Goal: Find specific page/section: Find specific page/section

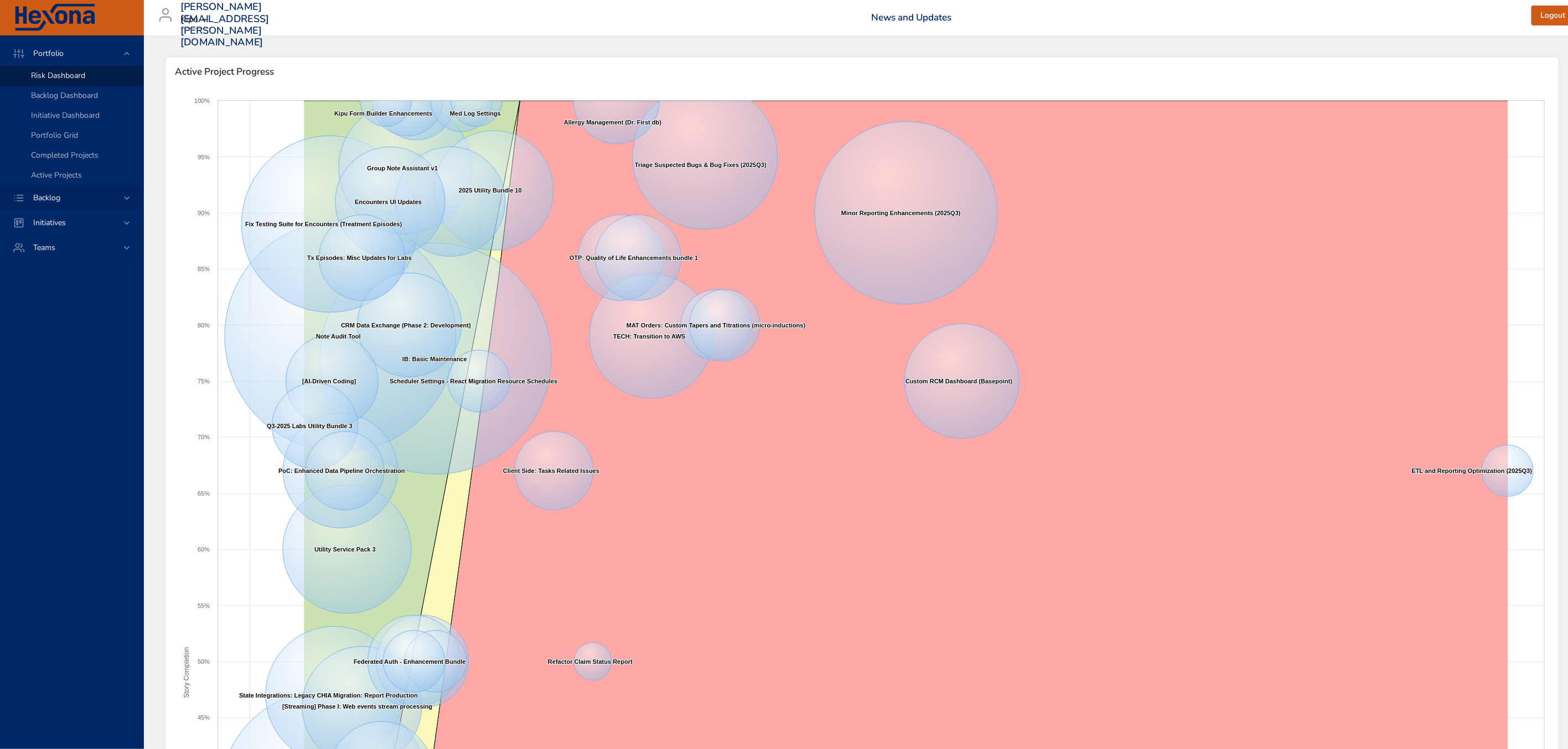
click at [37, 198] on span "Backlog" at bounding box center [47, 198] width 45 height 10
click at [52, 98] on span "Backlog Details" at bounding box center [58, 100] width 54 height 10
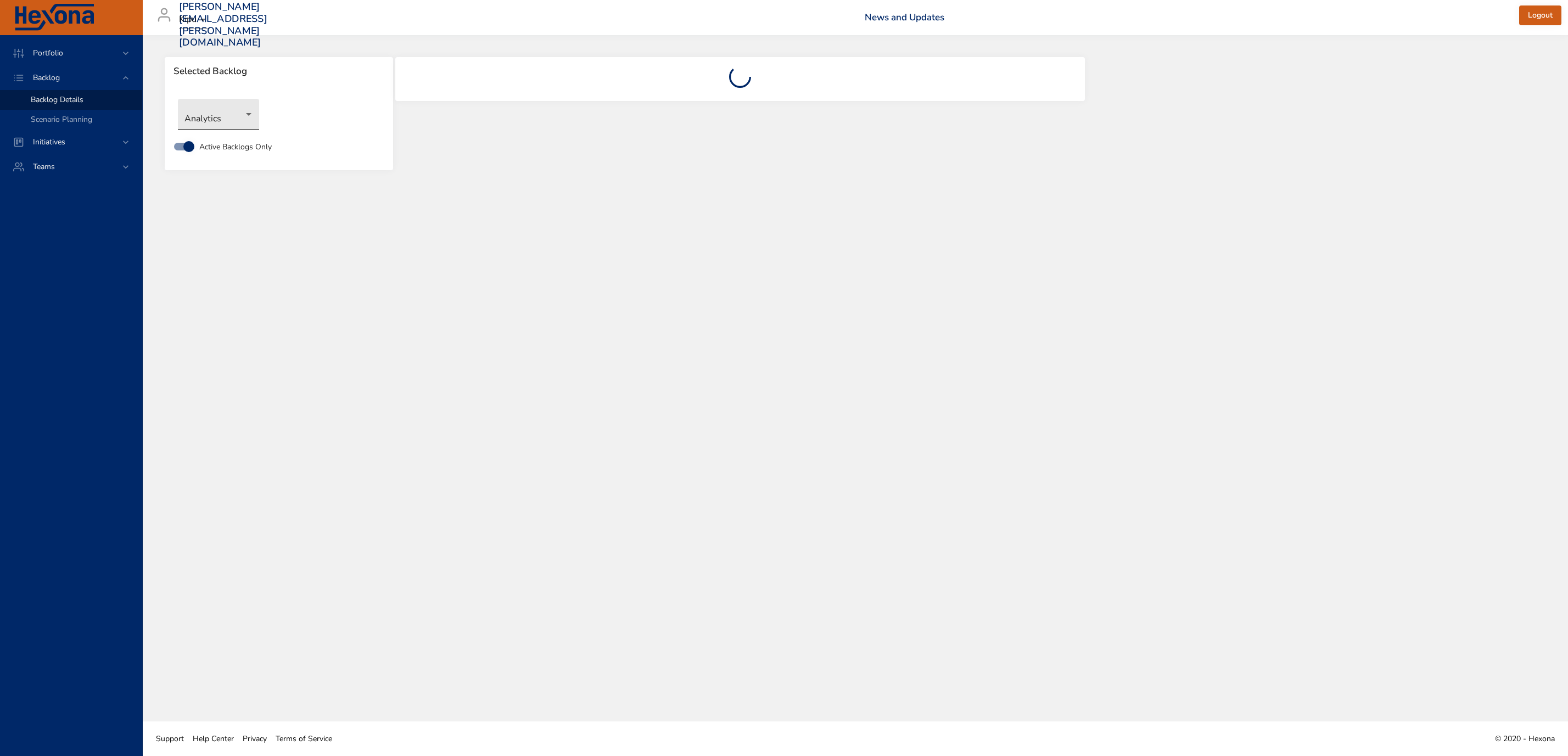
click at [244, 117] on body "Portfolio Backlog Backlog Details Scenario Planning Initiatives Teams erin.mabr…" at bounding box center [784, 378] width 1568 height 756
click at [212, 149] on li "Compliance" at bounding box center [218, 150] width 81 height 18
click at [252, 118] on body "Portfolio Backlog Backlog Details Scenario Planning Initiatives Teams [PERSON_N…" at bounding box center [784, 378] width 1568 height 756
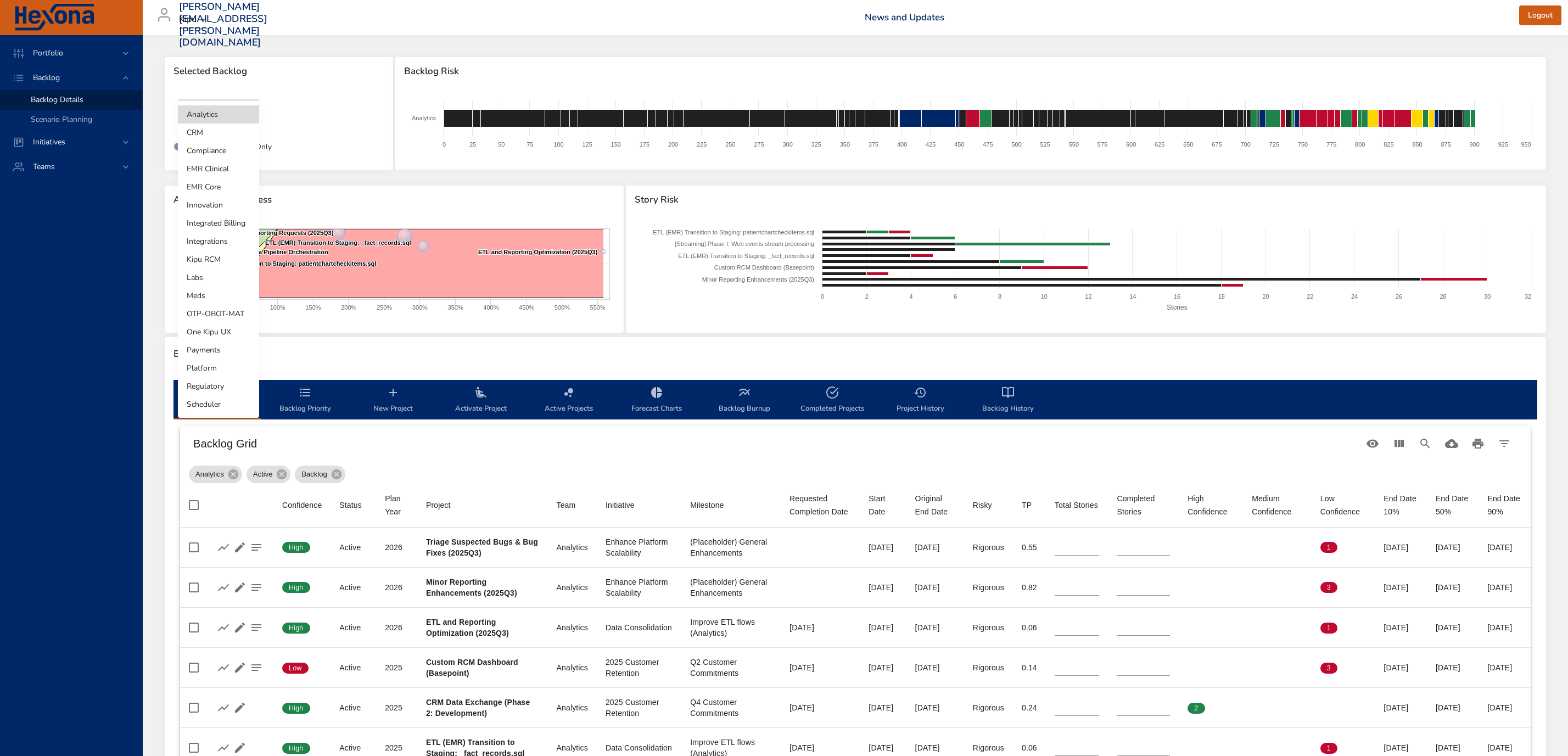
click at [90, 474] on div at bounding box center [784, 378] width 1568 height 756
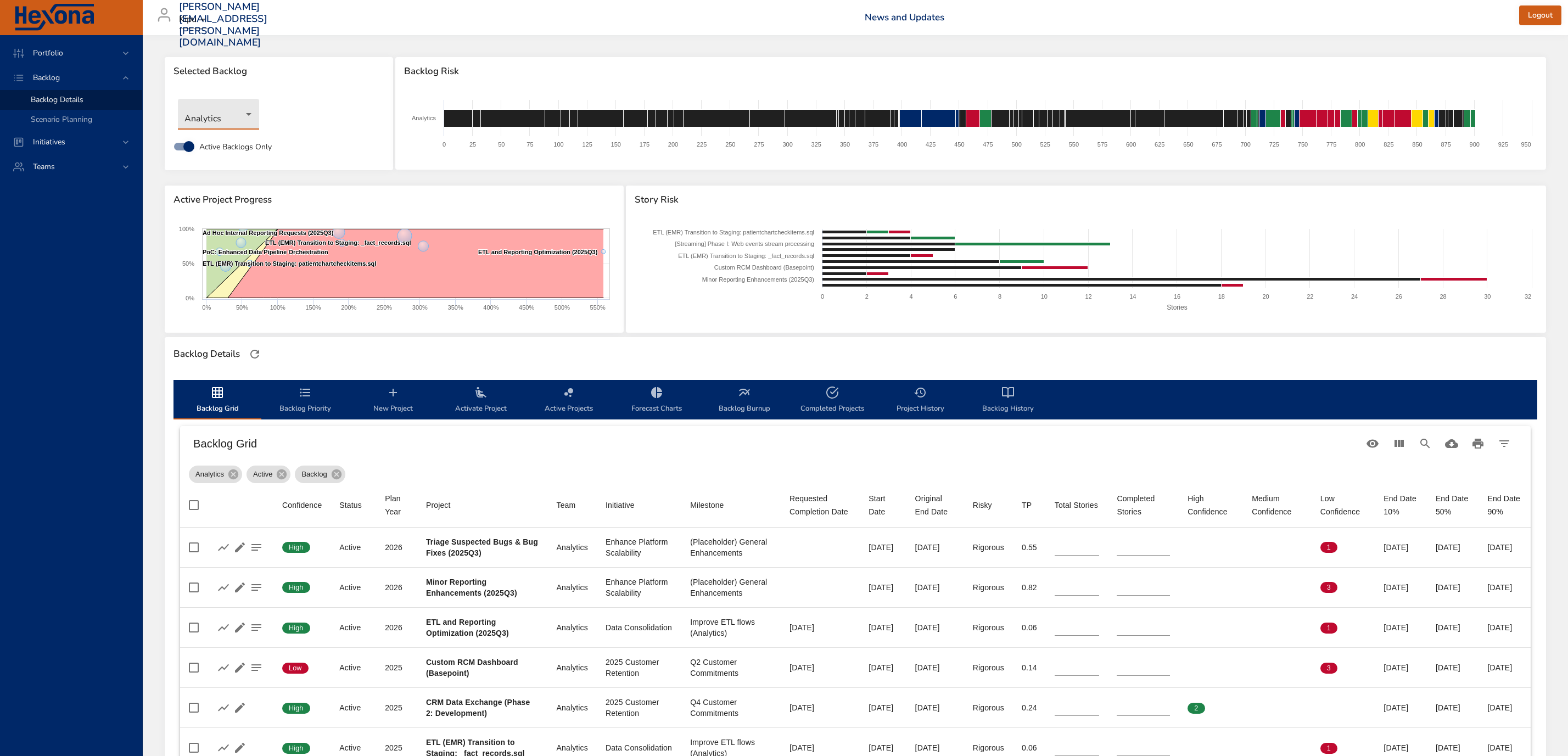
click at [223, 121] on body "Portfolio Backlog Backlog Details Scenario Planning Initiatives Teams [PERSON_N…" at bounding box center [784, 378] width 1568 height 756
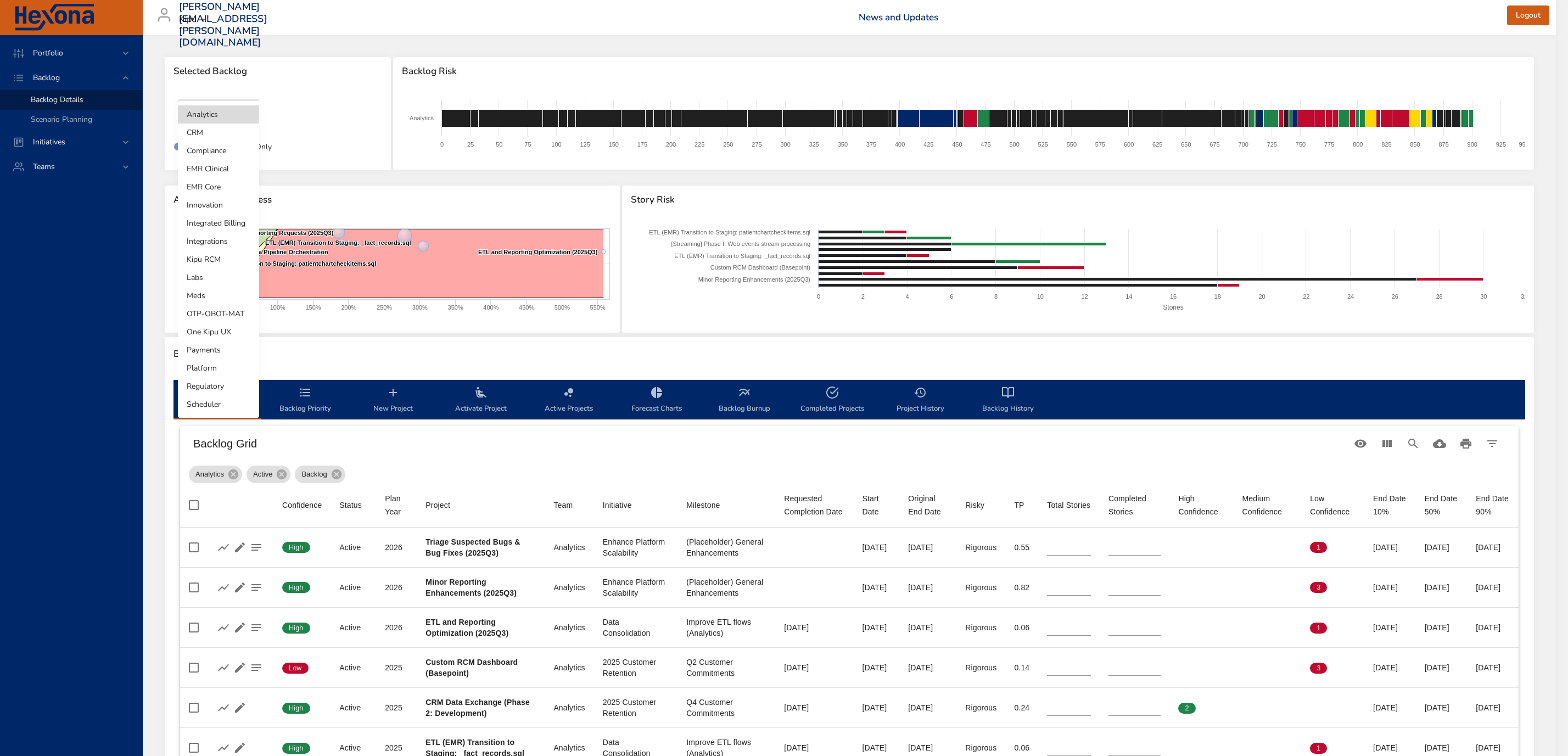
click at [201, 153] on li "Compliance" at bounding box center [218, 150] width 81 height 18
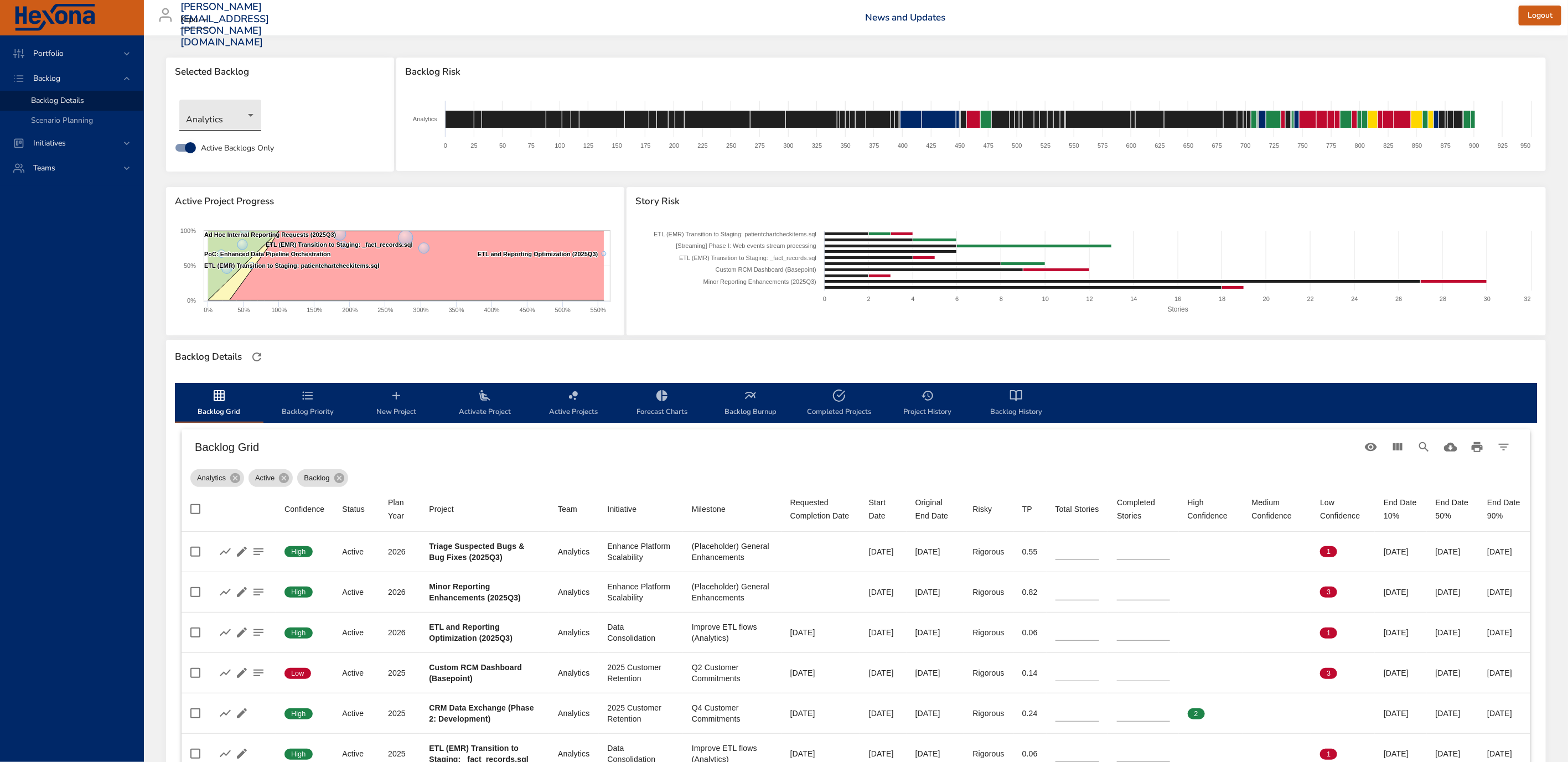
click at [249, 120] on body "Portfolio Backlog Backlog Details Scenario Planning Initiatives Teams [PERSON_N…" at bounding box center [784, 381] width 1568 height 762
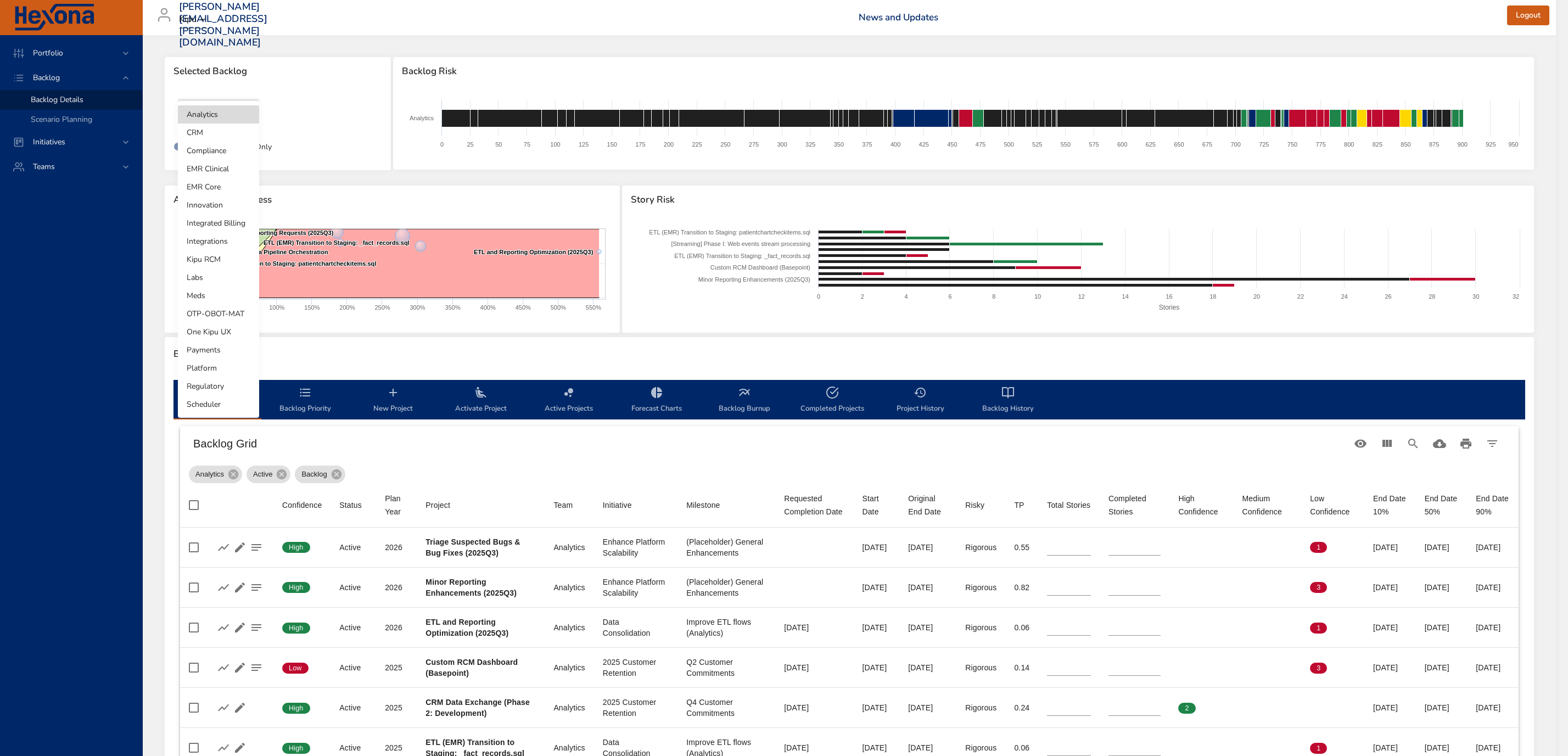
click at [223, 152] on li "Compliance" at bounding box center [218, 150] width 81 height 18
